Goal: Task Accomplishment & Management: Manage account settings

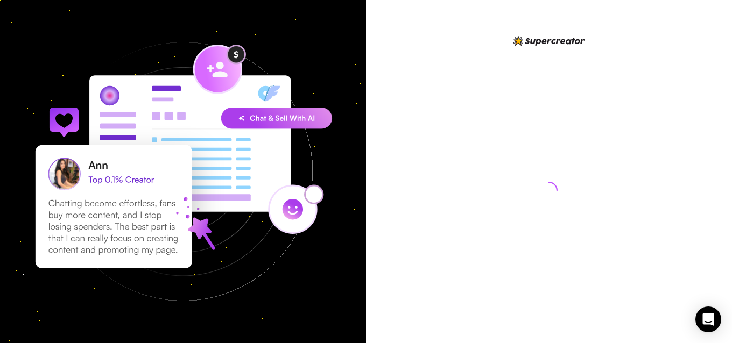
click at [401, 225] on div at bounding box center [549, 171] width 366 height 343
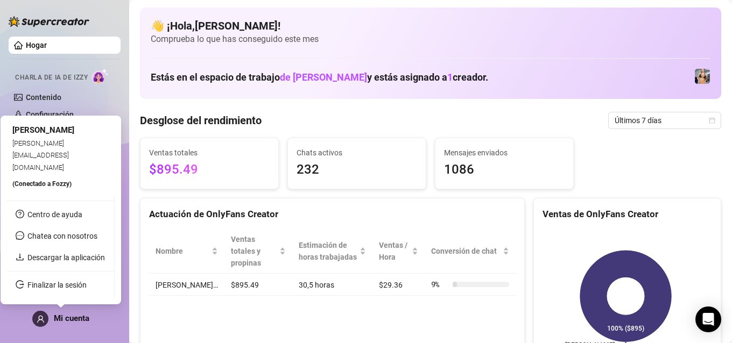
click at [64, 317] on font "Mi cuenta" at bounding box center [72, 319] width 36 height 10
click at [69, 313] on div "Mi cuenta" at bounding box center [60, 319] width 57 height 16
click at [59, 290] on link "Finalizar la sesión" at bounding box center [56, 285] width 59 height 9
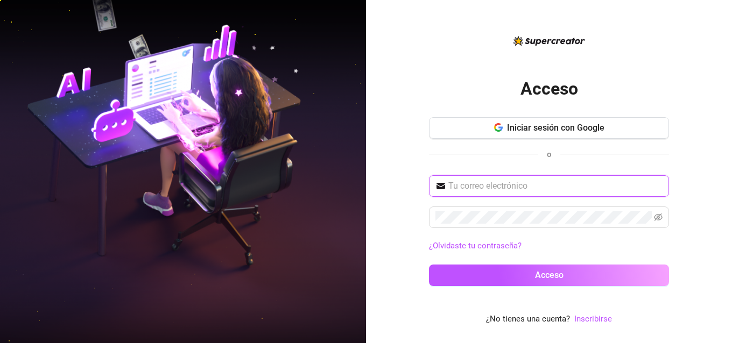
type input "[EMAIL_ADDRESS][DOMAIN_NAME]"
click at [657, 217] on icon "invisible para los ojos" at bounding box center [658, 217] width 9 height 9
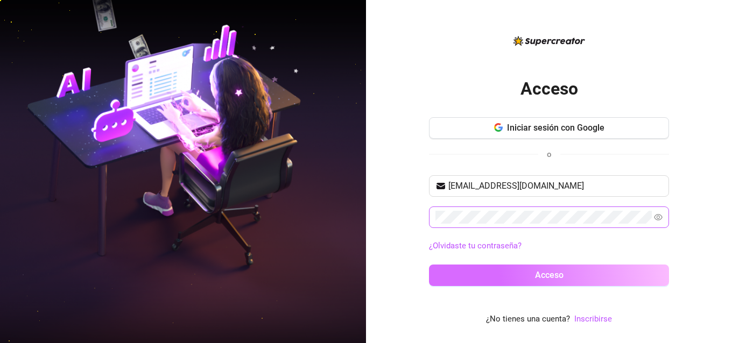
click at [551, 278] on font "Acceso" at bounding box center [549, 275] width 29 height 10
